Goal: Information Seeking & Learning: Learn about a topic

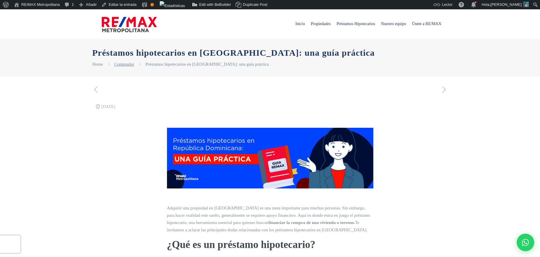
click at [128, 66] on link "Comprador" at bounding box center [124, 64] width 20 height 5
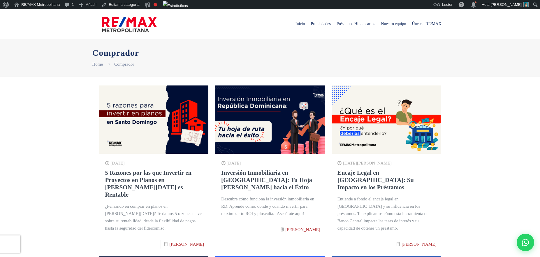
click at [262, 112] on img at bounding box center [270, 119] width 120 height 75
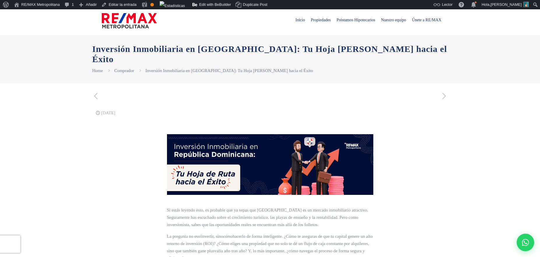
scroll to position [5, 0]
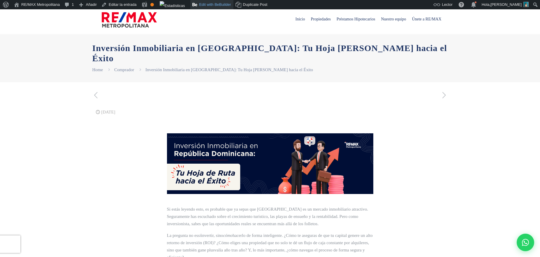
click at [221, 5] on link "Edit with BeBuilder" at bounding box center [211, 4] width 43 height 9
